Goal: Information Seeking & Learning: Learn about a topic

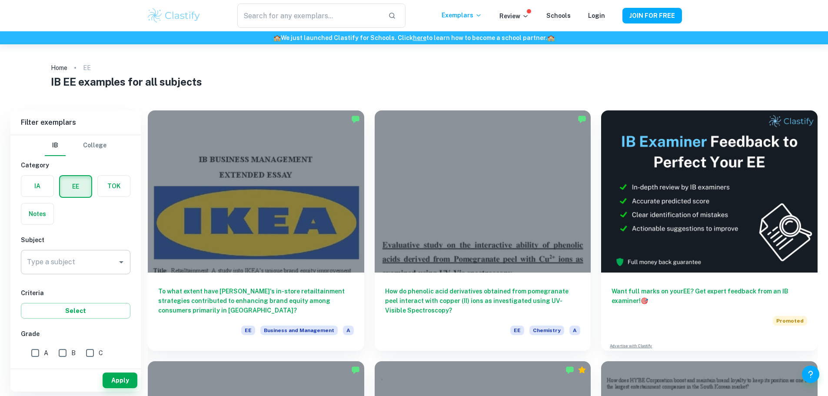
click at [107, 261] on input "Type a subject" at bounding box center [69, 262] width 89 height 17
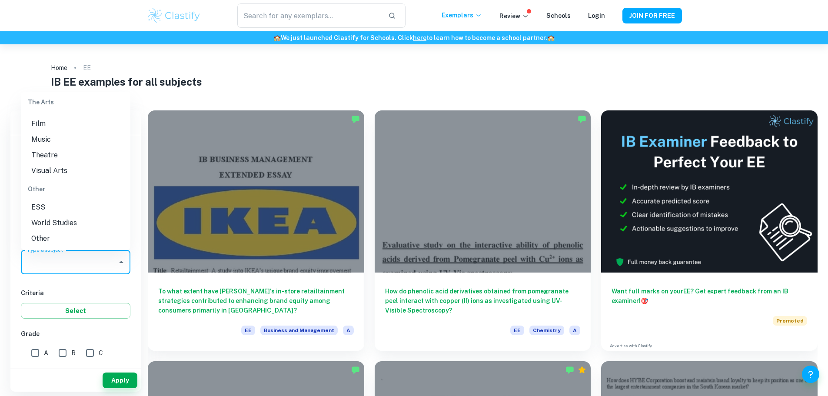
scroll to position [1164, 0]
click at [81, 168] on li "Visual Arts" at bounding box center [76, 171] width 110 height 16
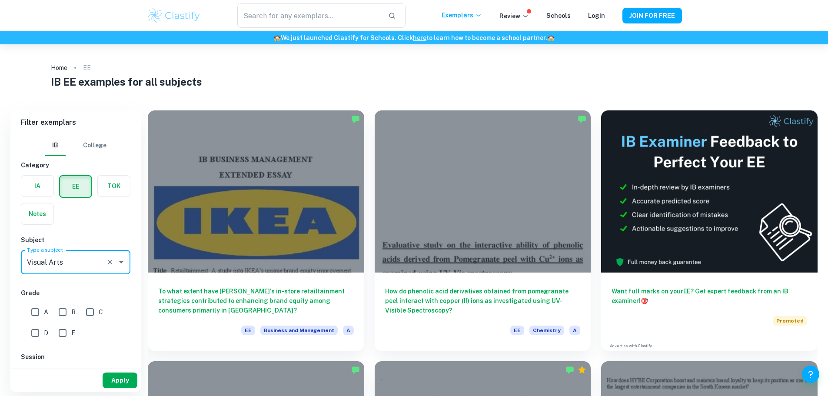
click at [121, 375] on button "Apply" at bounding box center [120, 381] width 35 height 16
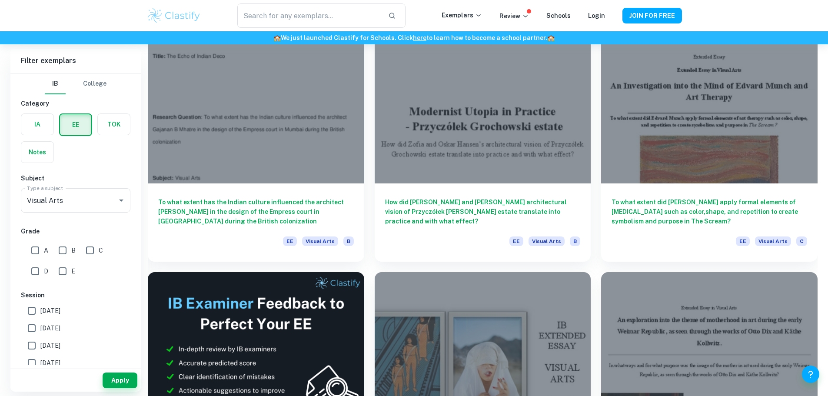
scroll to position [1328, 0]
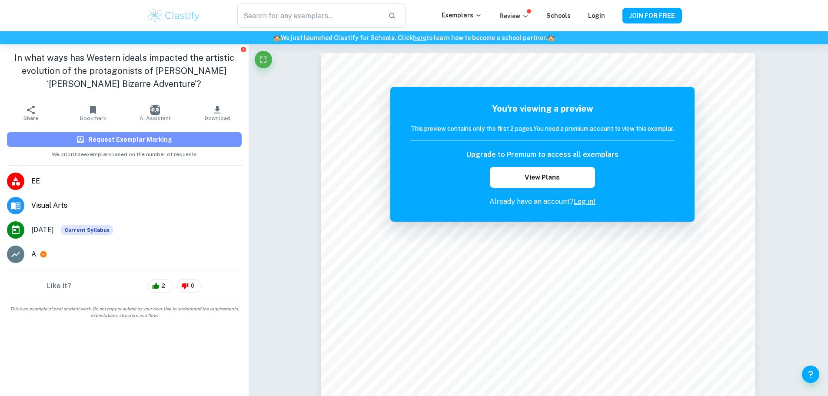
click at [222, 143] on button "Request Exemplar Marking" at bounding box center [124, 139] width 235 height 15
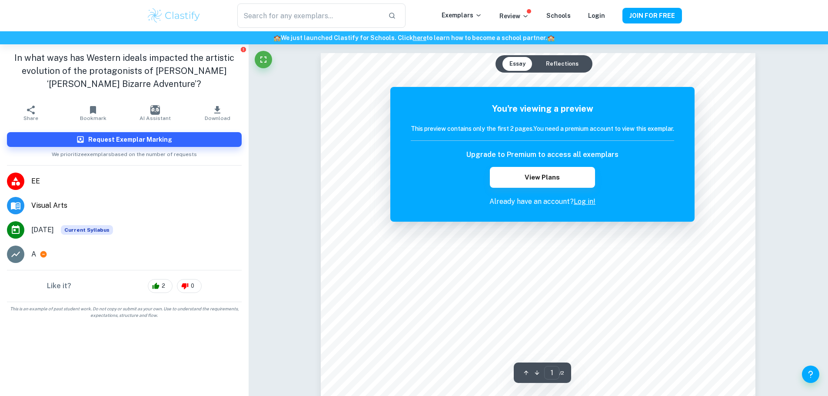
click at [560, 60] on button "Reflections" at bounding box center [562, 64] width 47 height 14
click at [524, 63] on button "Essay" at bounding box center [518, 64] width 30 height 14
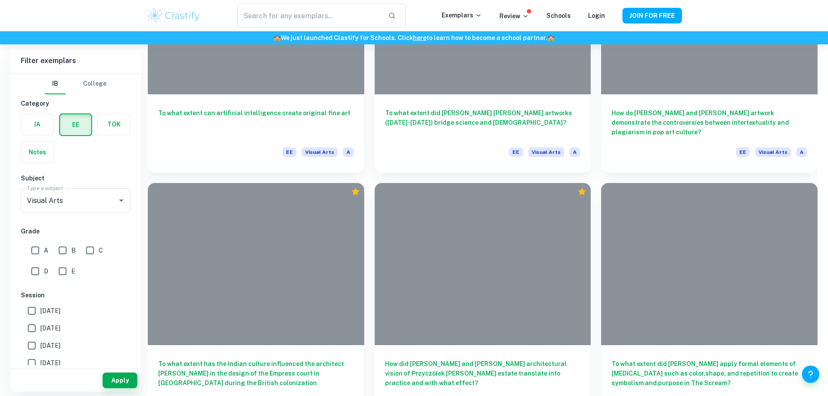
scroll to position [1198, 0]
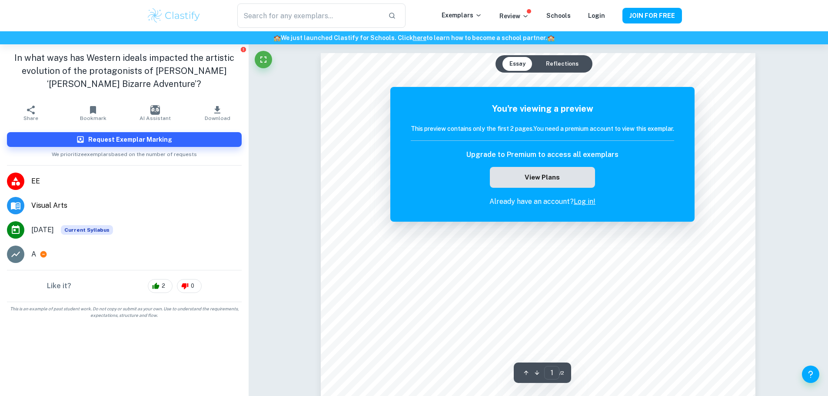
click at [577, 184] on button "View Plans" at bounding box center [542, 177] width 105 height 21
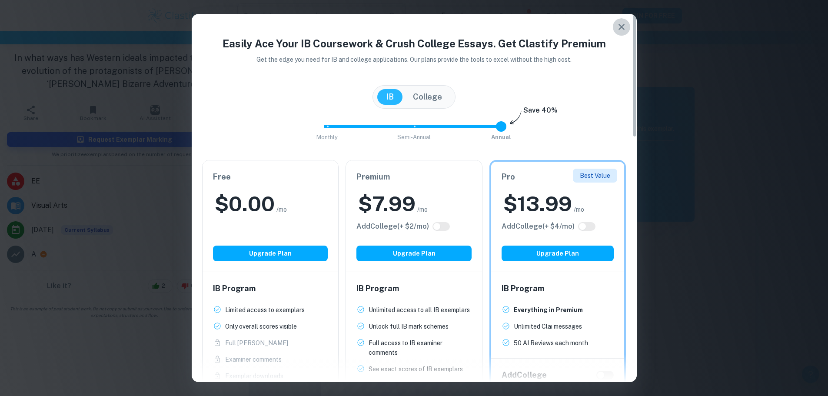
click at [621, 22] on icon "button" at bounding box center [622, 27] width 10 height 10
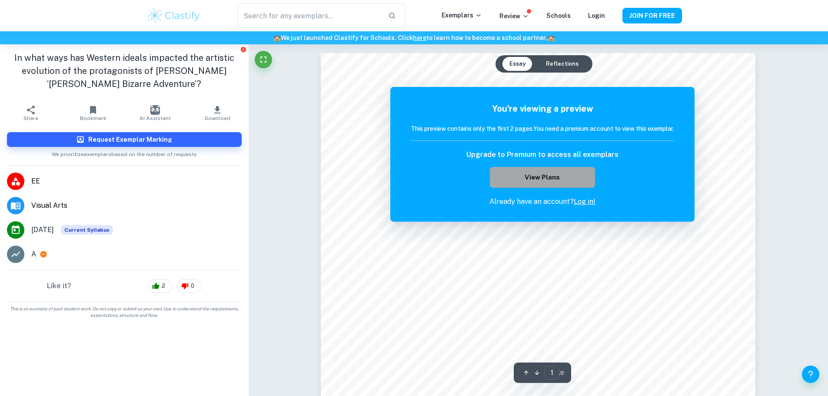
click at [575, 179] on button "View Plans" at bounding box center [542, 177] width 105 height 21
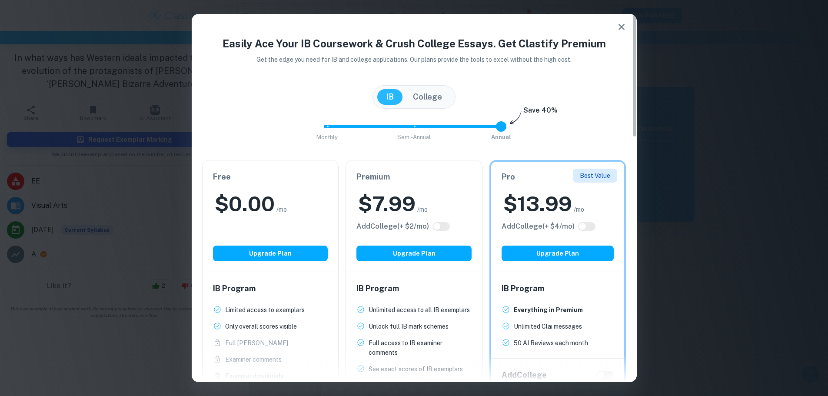
click at [624, 20] on button "button" at bounding box center [621, 26] width 17 height 17
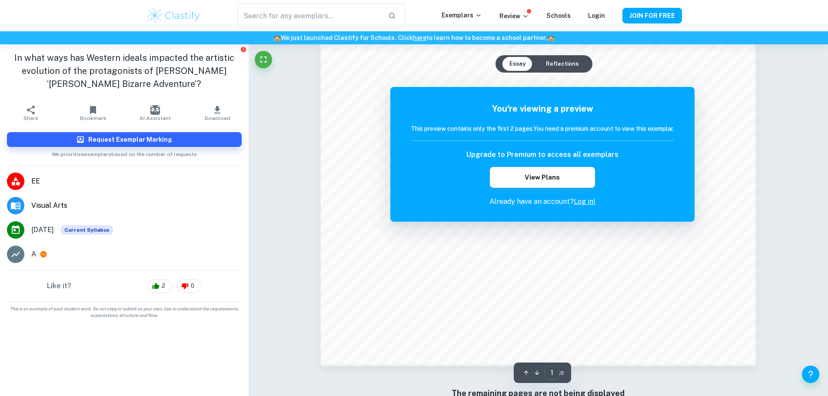
scroll to position [803, 0]
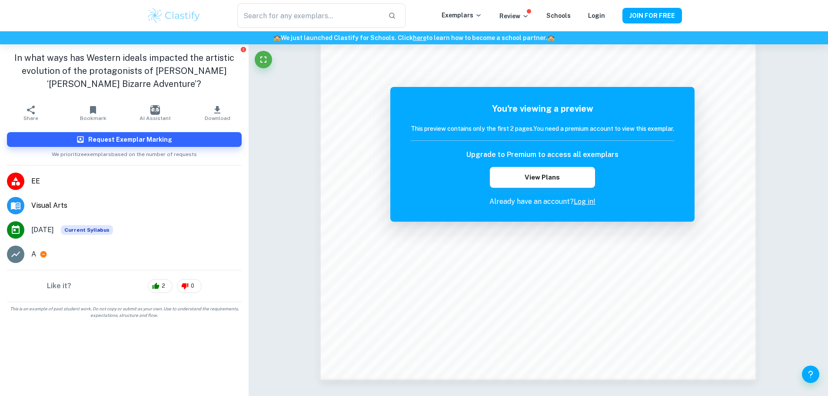
click at [212, 115] on span "Download" at bounding box center [218, 118] width 26 height 6
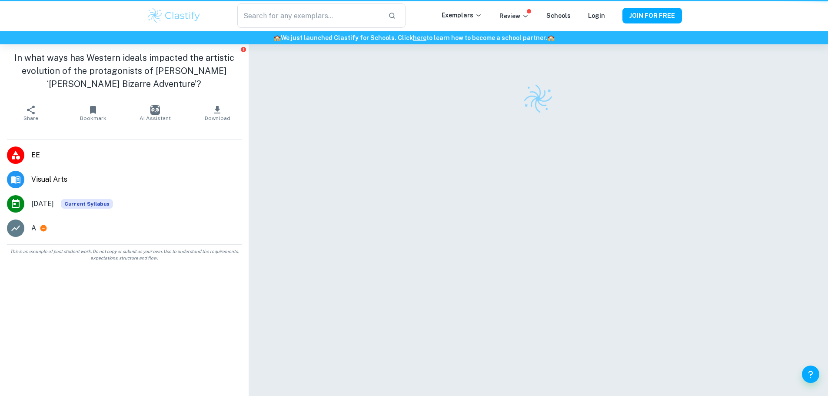
scroll to position [44, 0]
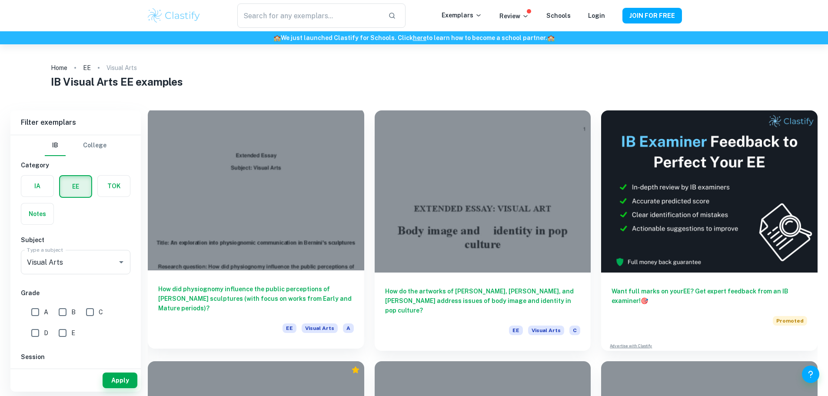
click at [296, 174] on div at bounding box center [256, 189] width 217 height 162
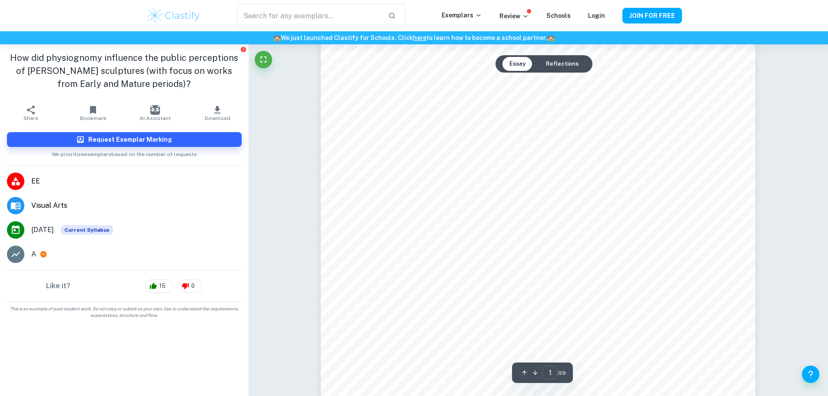
scroll to position [130, 0]
type input "5"
